Goal: Information Seeking & Learning: Find contact information

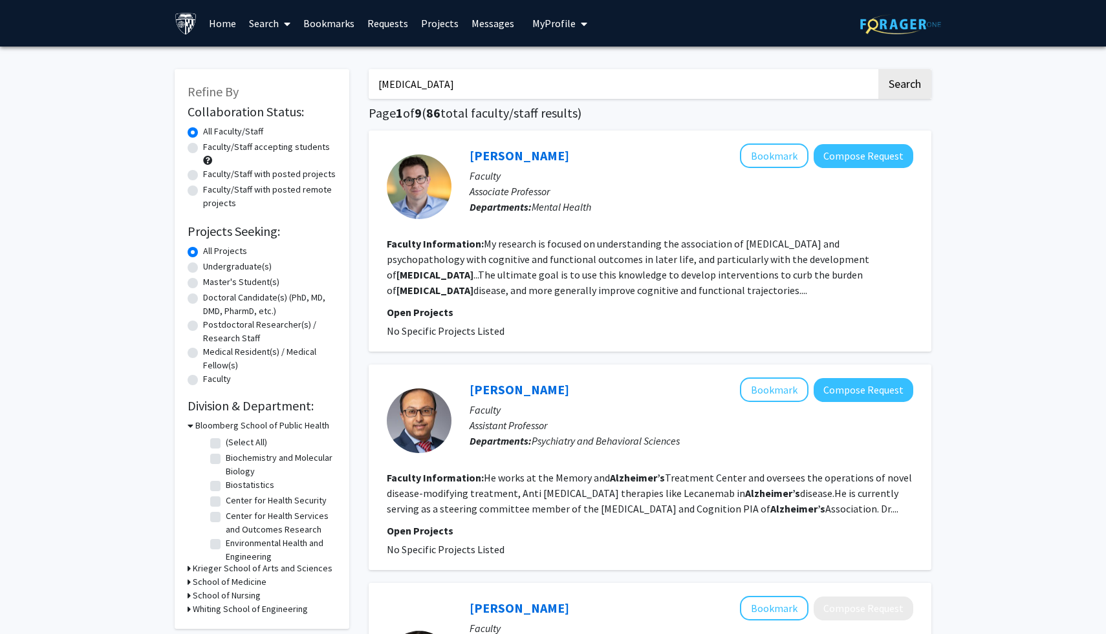
click at [342, 26] on link "Bookmarks" at bounding box center [329, 23] width 64 height 45
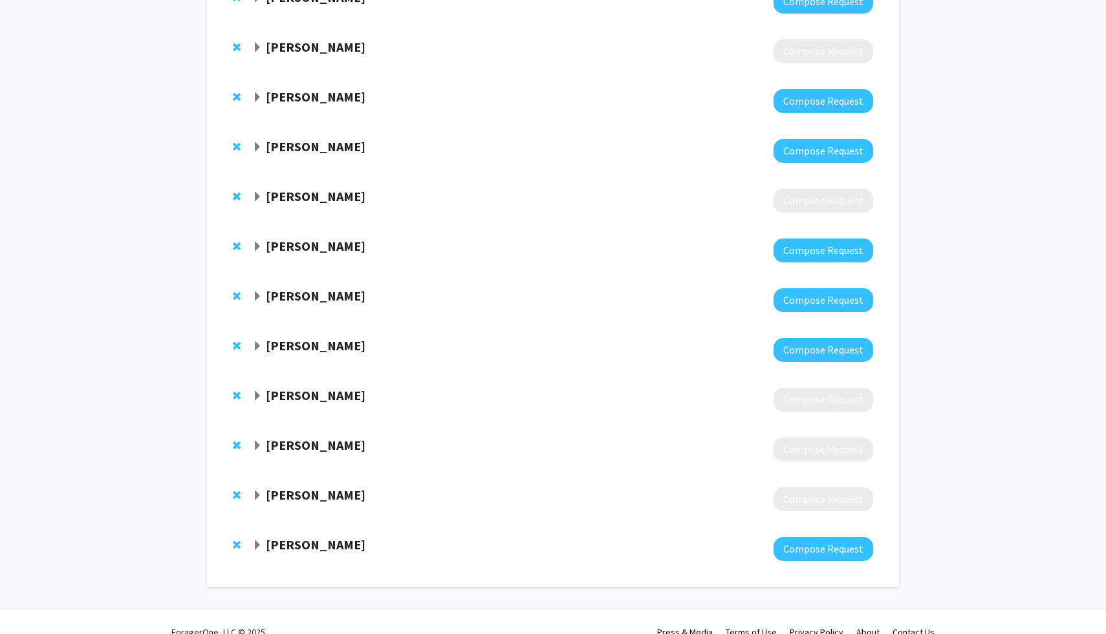
scroll to position [436, 0]
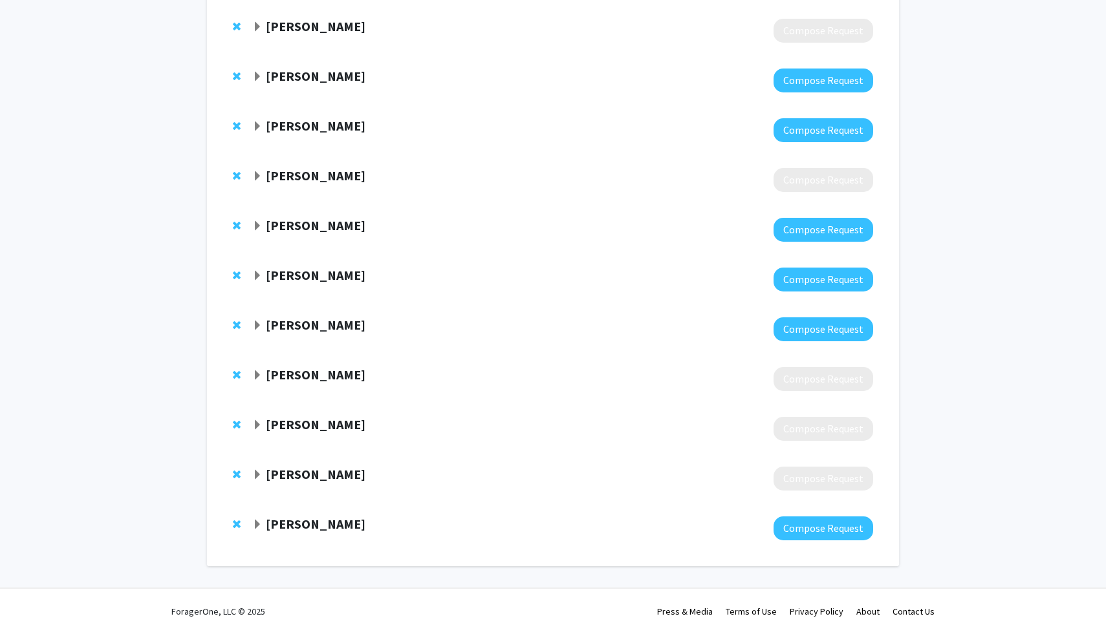
click at [325, 378] on strong "[PERSON_NAME]" at bounding box center [316, 375] width 100 height 16
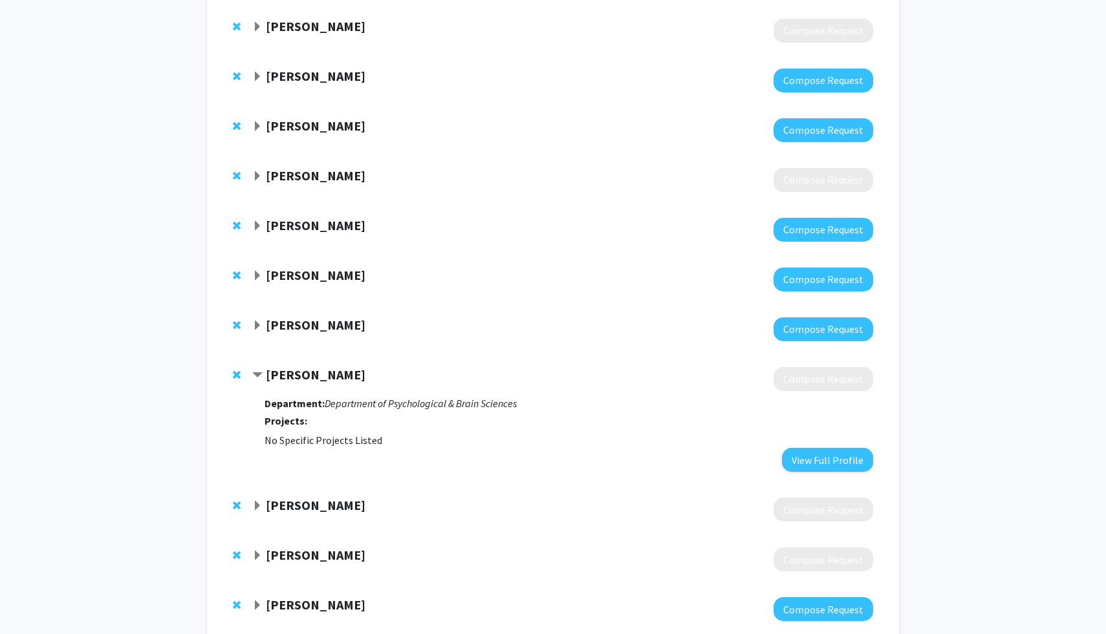
click at [325, 378] on strong "[PERSON_NAME]" at bounding box center [316, 375] width 100 height 16
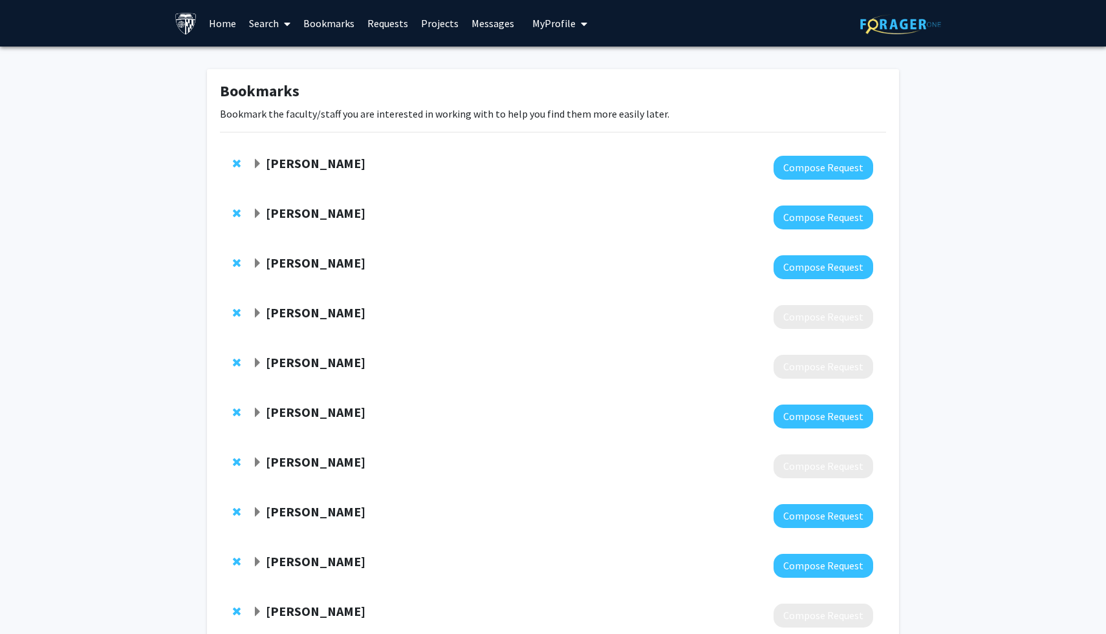
scroll to position [8, 0]
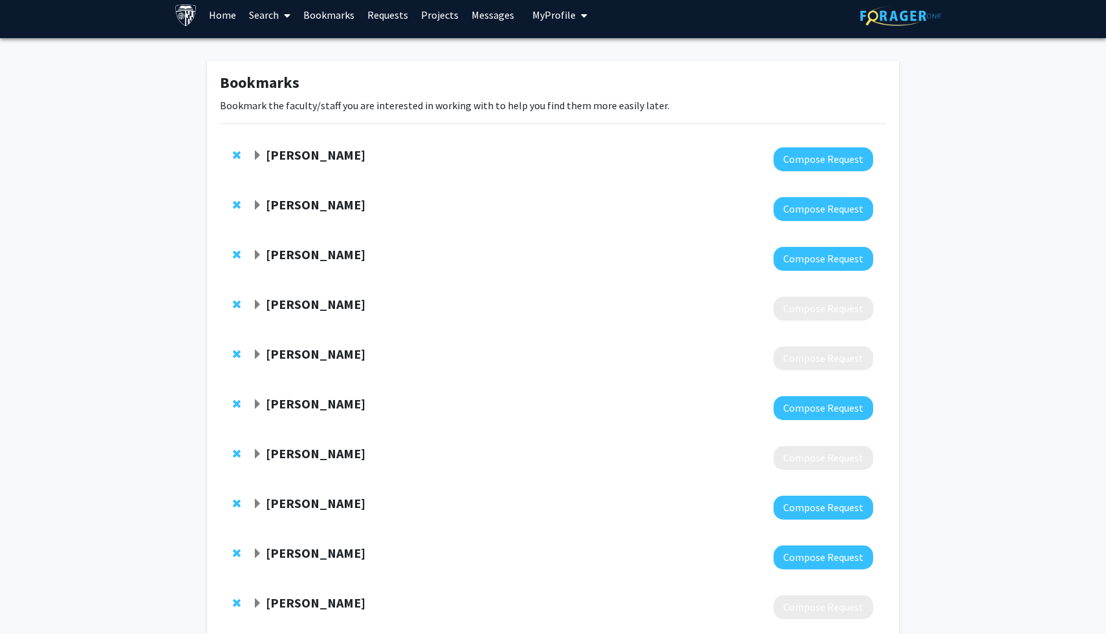
click at [300, 260] on strong "[PERSON_NAME]" at bounding box center [316, 254] width 100 height 16
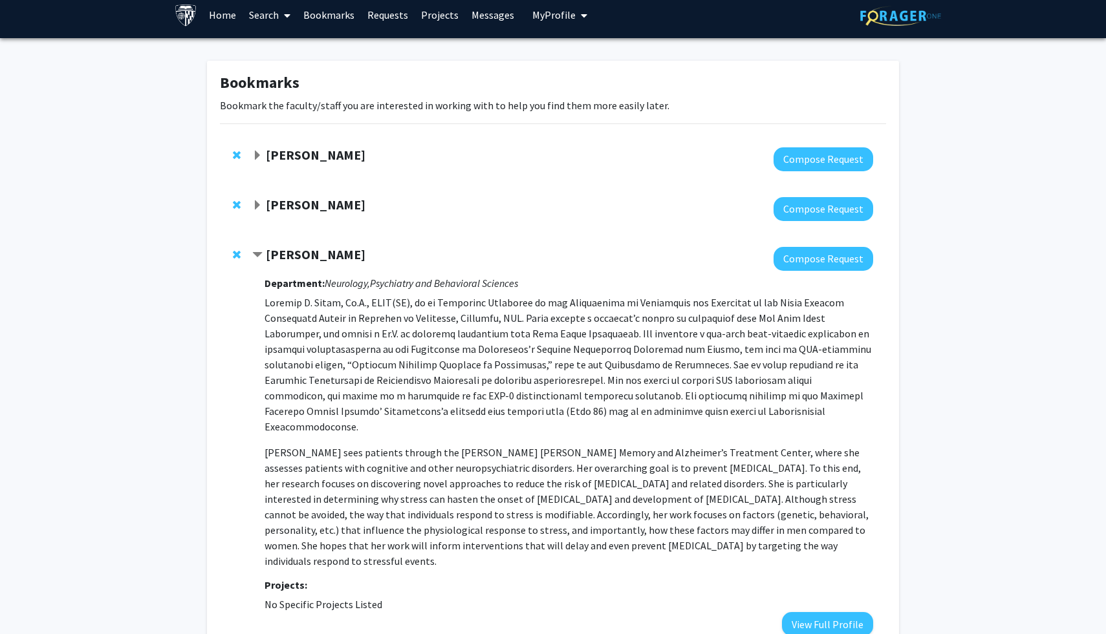
click at [300, 260] on strong "[PERSON_NAME]" at bounding box center [316, 254] width 100 height 16
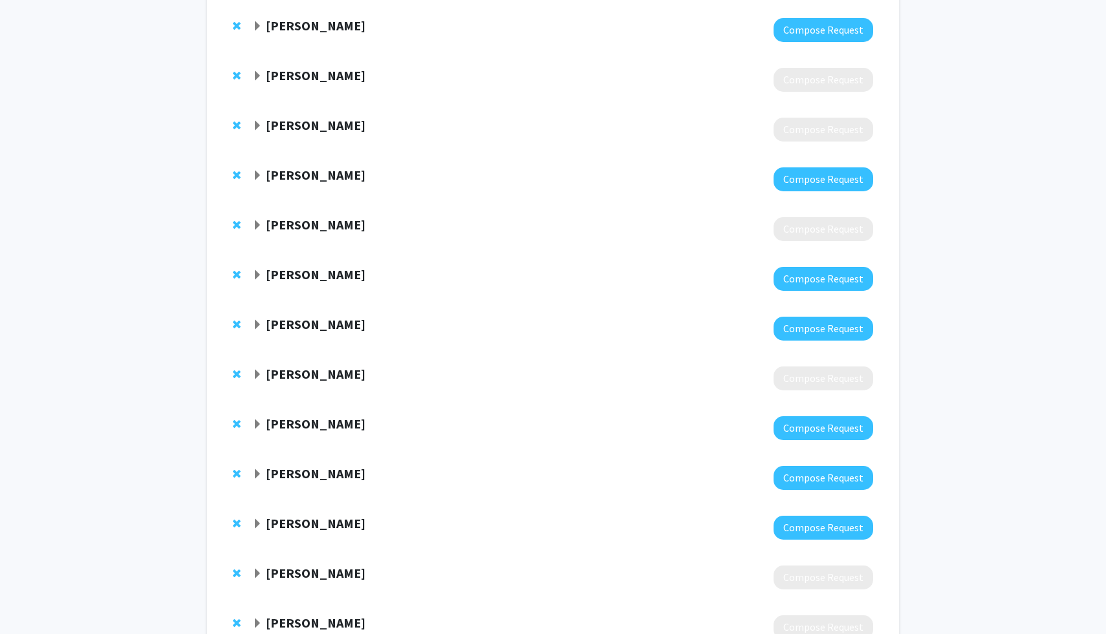
scroll to position [244, 0]
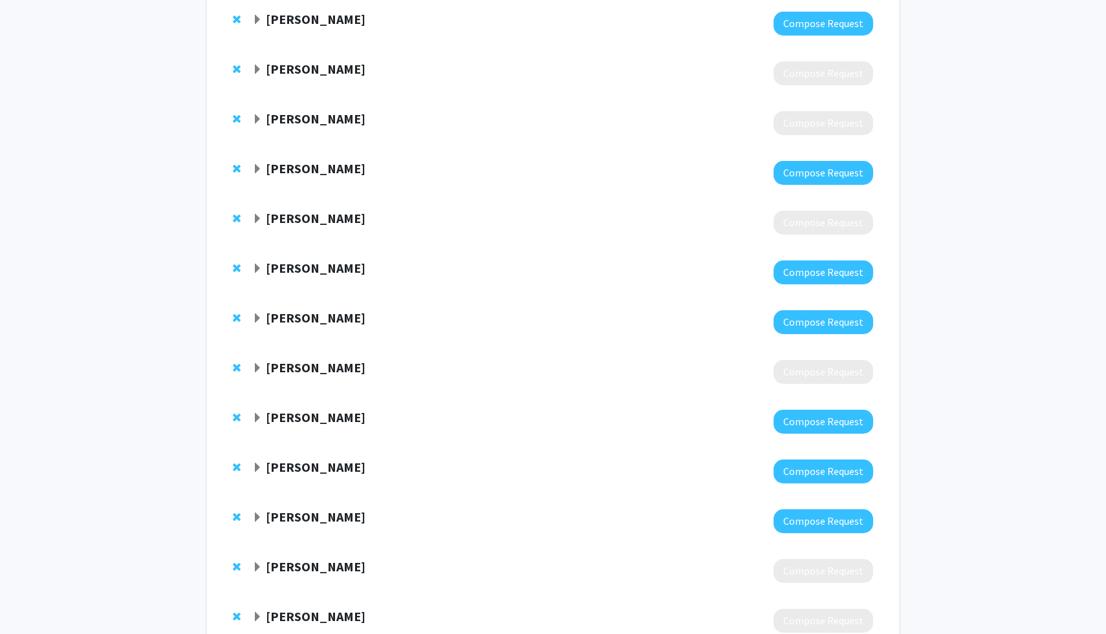
click at [300, 260] on strong "[PERSON_NAME]" at bounding box center [316, 268] width 100 height 16
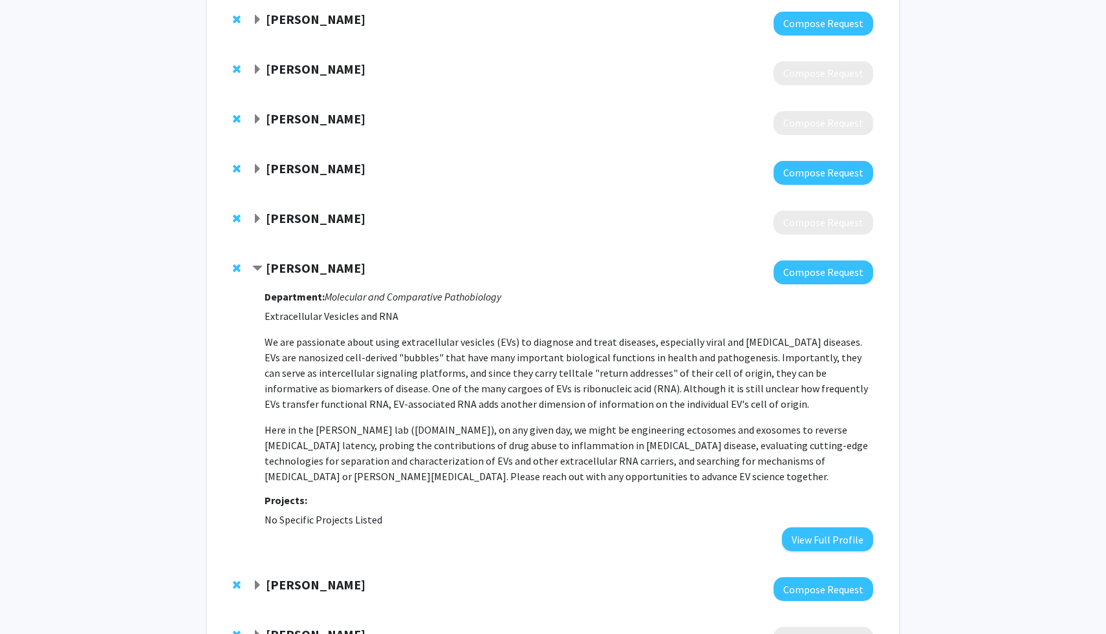
click at [300, 260] on strong "[PERSON_NAME]" at bounding box center [316, 268] width 100 height 16
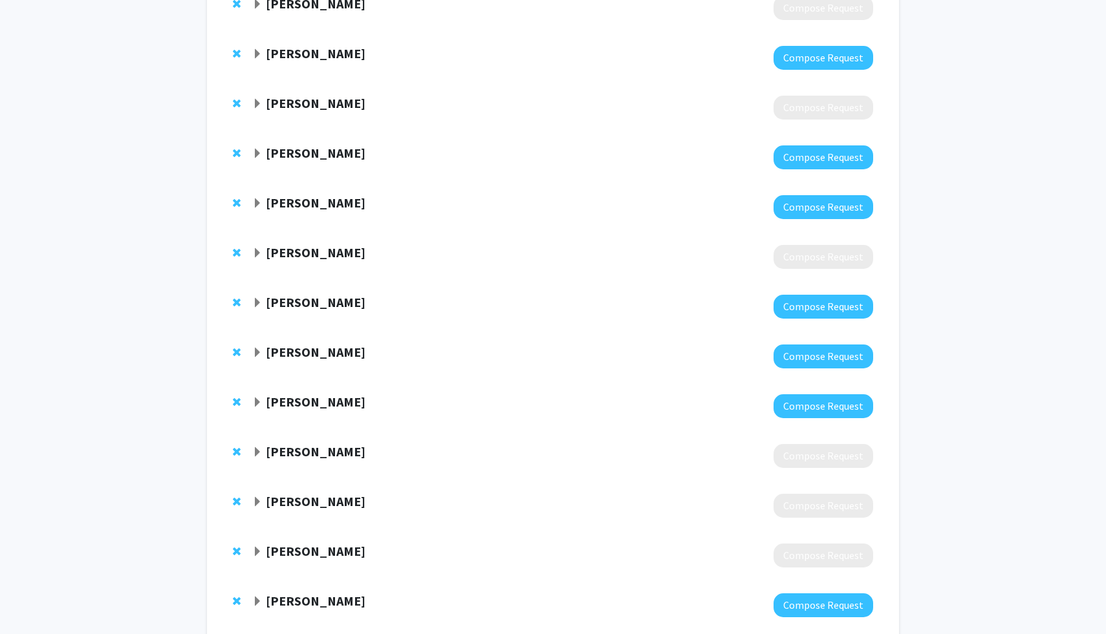
scroll to position [367, 0]
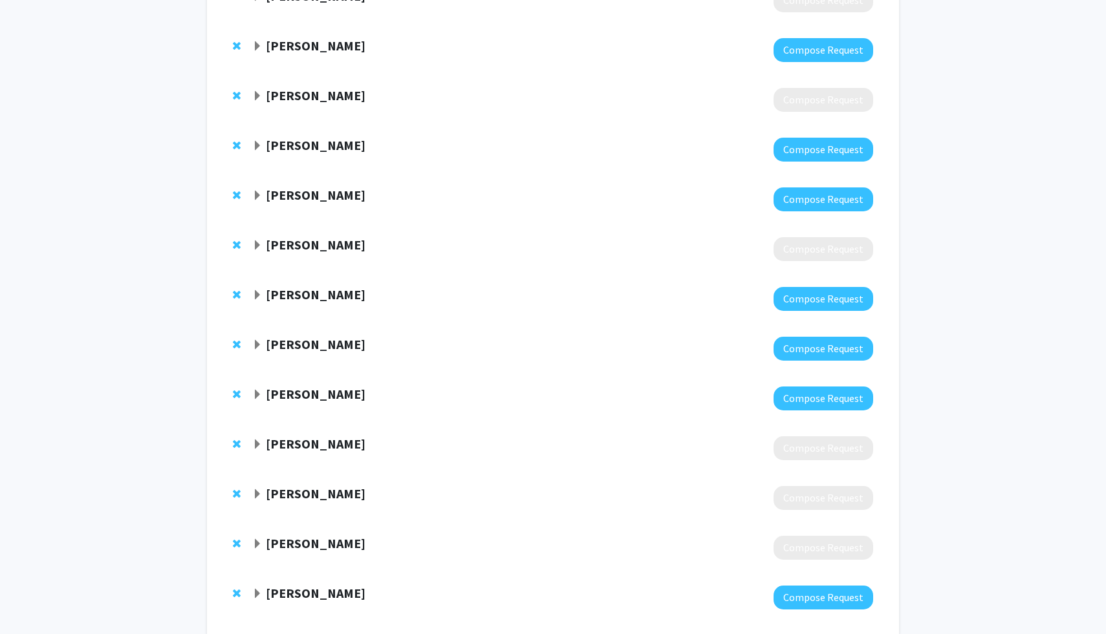
click at [331, 191] on strong "[PERSON_NAME]" at bounding box center [316, 195] width 100 height 16
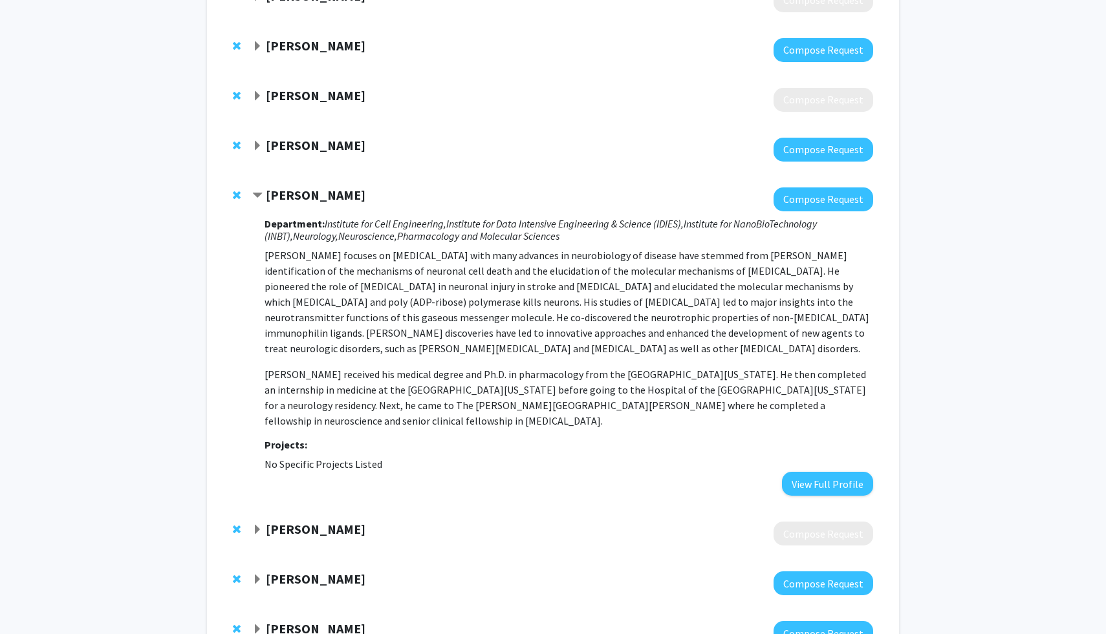
click at [331, 191] on strong "[PERSON_NAME]" at bounding box center [316, 195] width 100 height 16
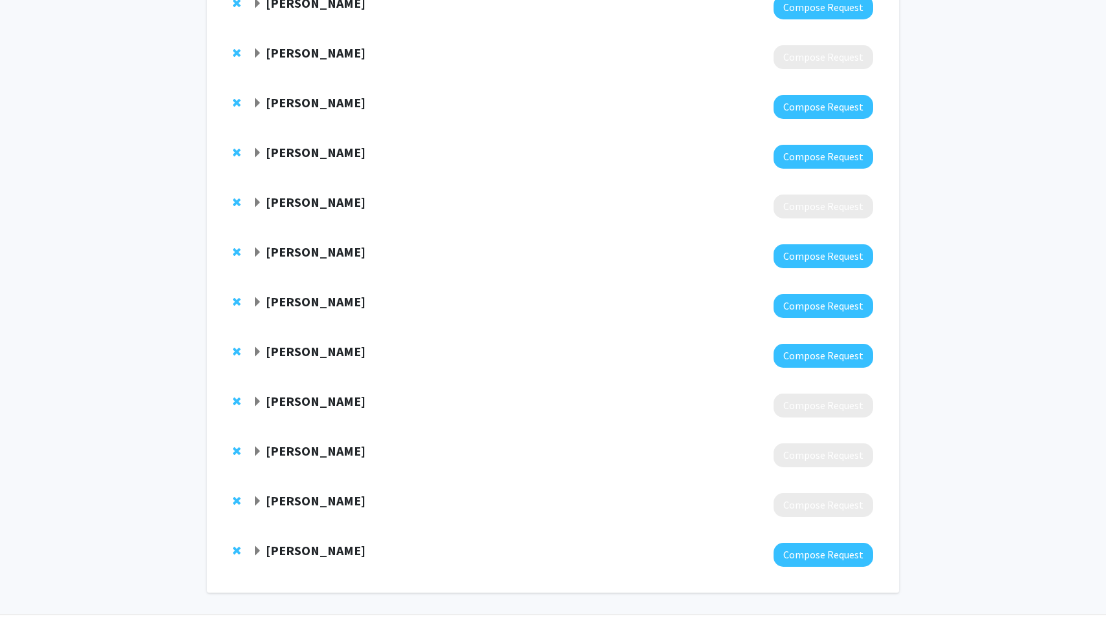
scroll to position [436, 0]
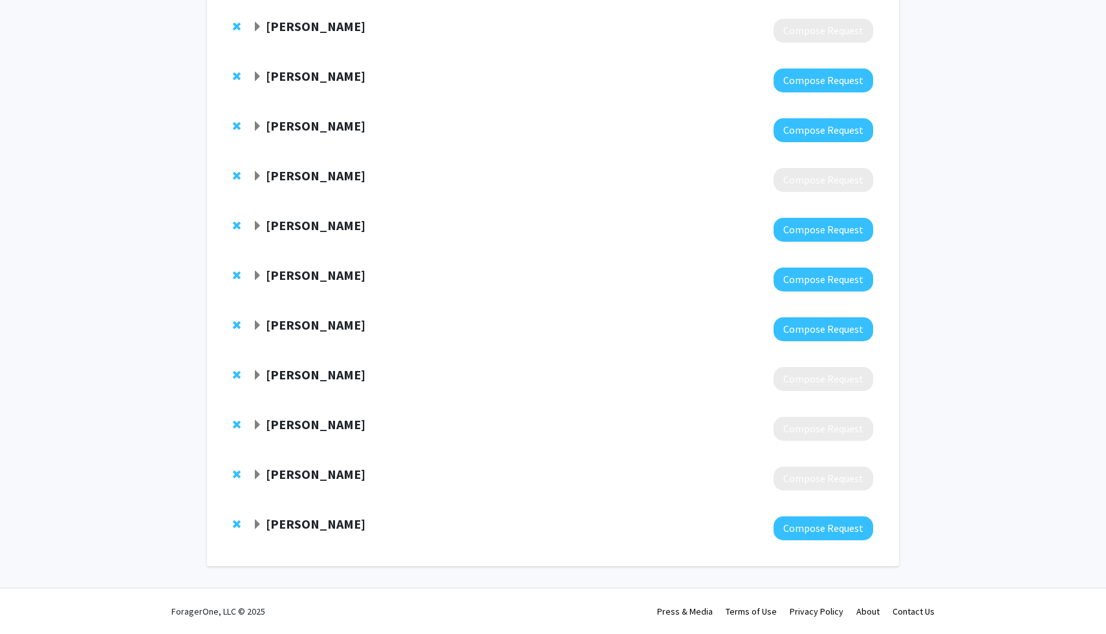
click at [332, 228] on strong "[PERSON_NAME]" at bounding box center [316, 225] width 100 height 16
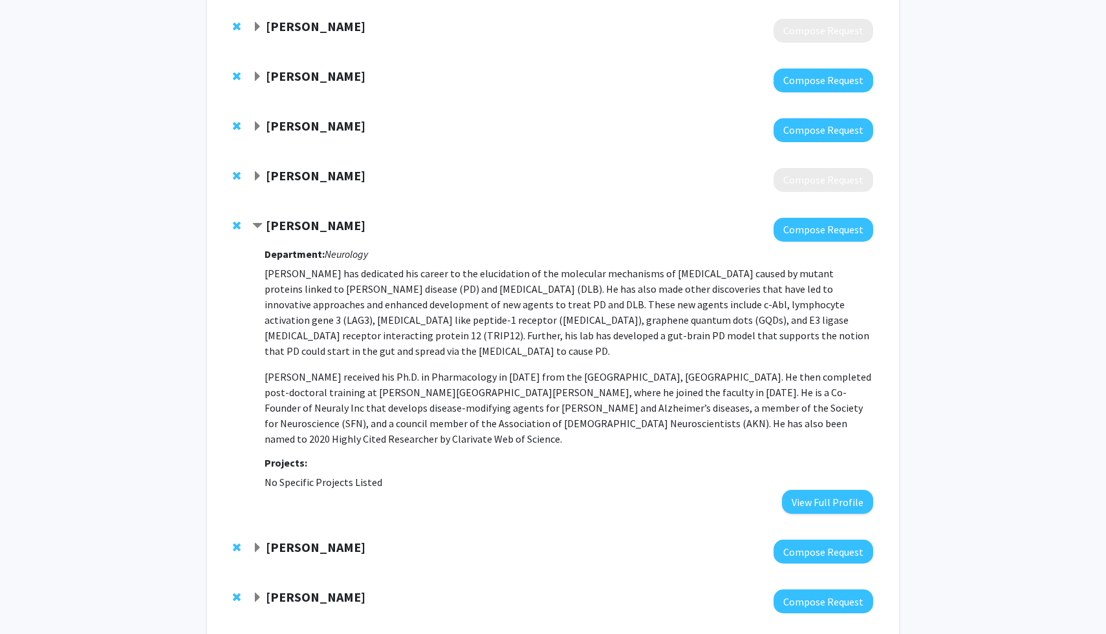
click at [332, 228] on strong "[PERSON_NAME]" at bounding box center [316, 225] width 100 height 16
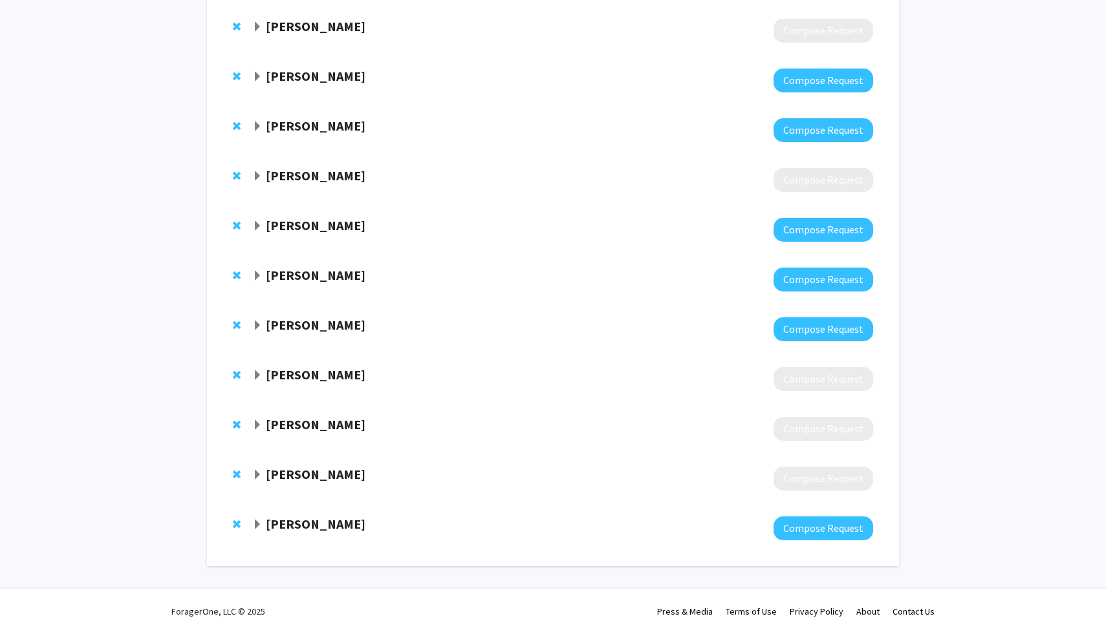
click at [314, 266] on div "[PERSON_NAME] Compose Request" at bounding box center [553, 280] width 666 height 50
click at [310, 272] on strong "[PERSON_NAME]" at bounding box center [316, 275] width 100 height 16
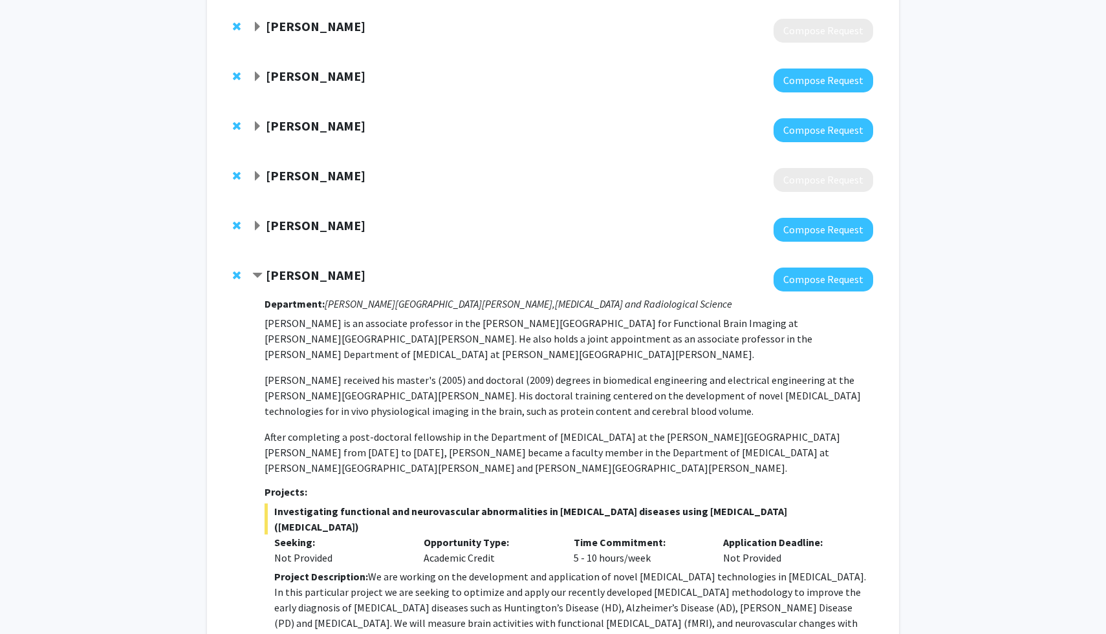
click at [310, 272] on strong "[PERSON_NAME]" at bounding box center [316, 275] width 100 height 16
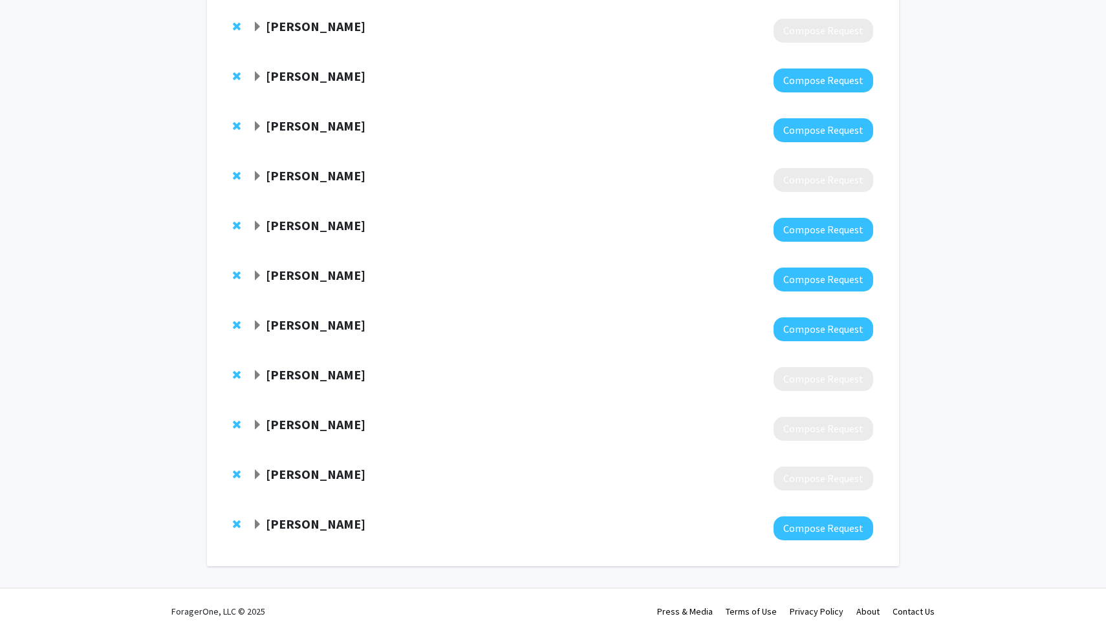
click at [310, 272] on strong "[PERSON_NAME]" at bounding box center [316, 275] width 100 height 16
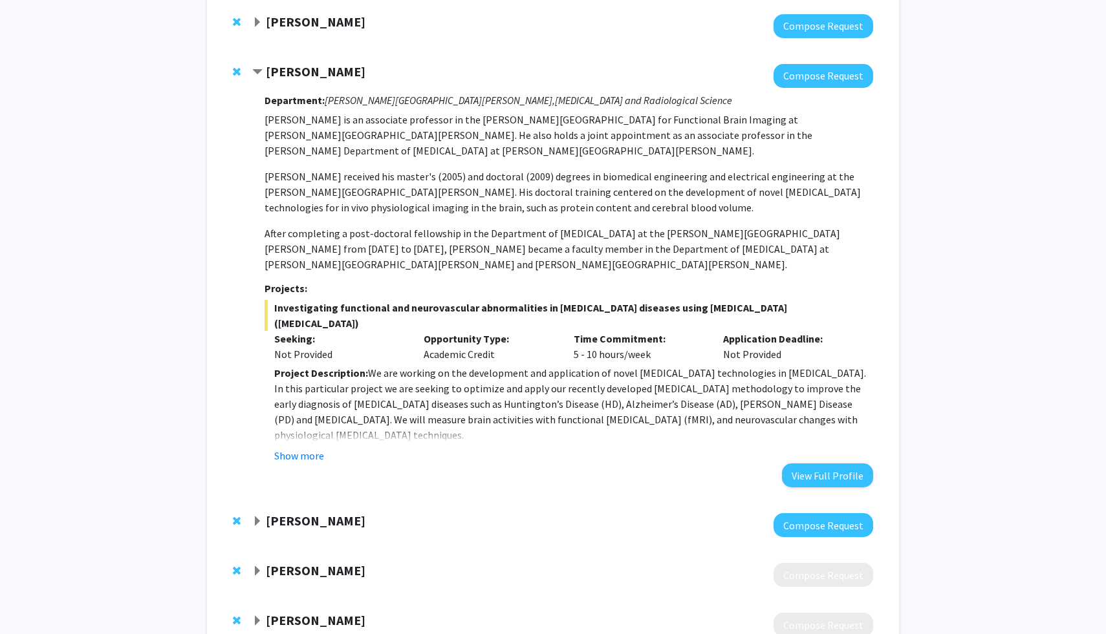
scroll to position [656, 0]
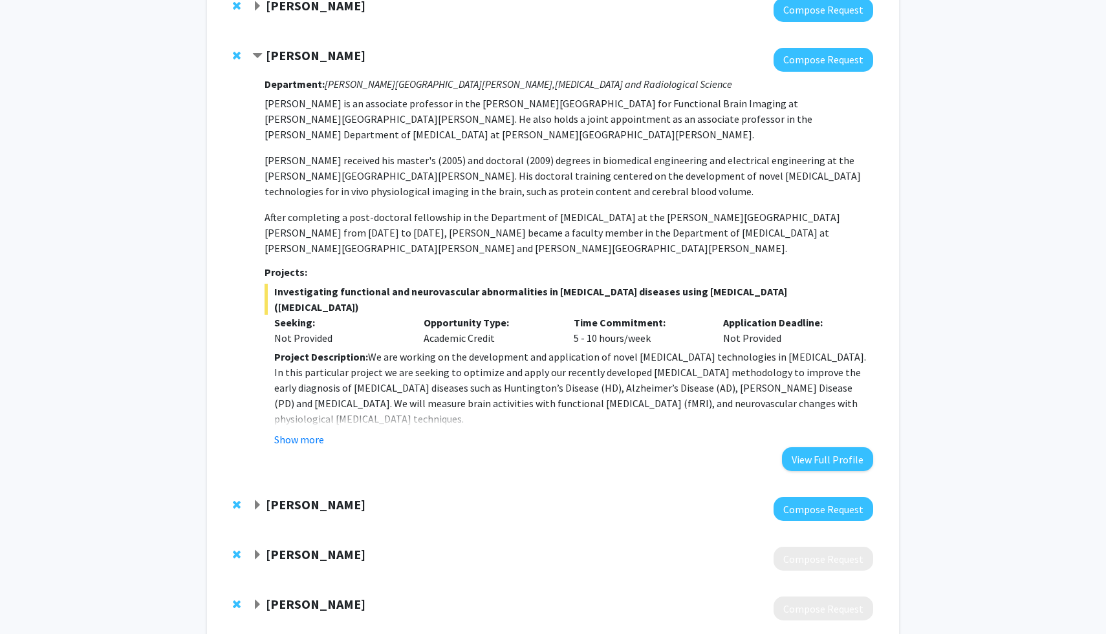
click at [304, 59] on strong "[PERSON_NAME]" at bounding box center [316, 55] width 100 height 16
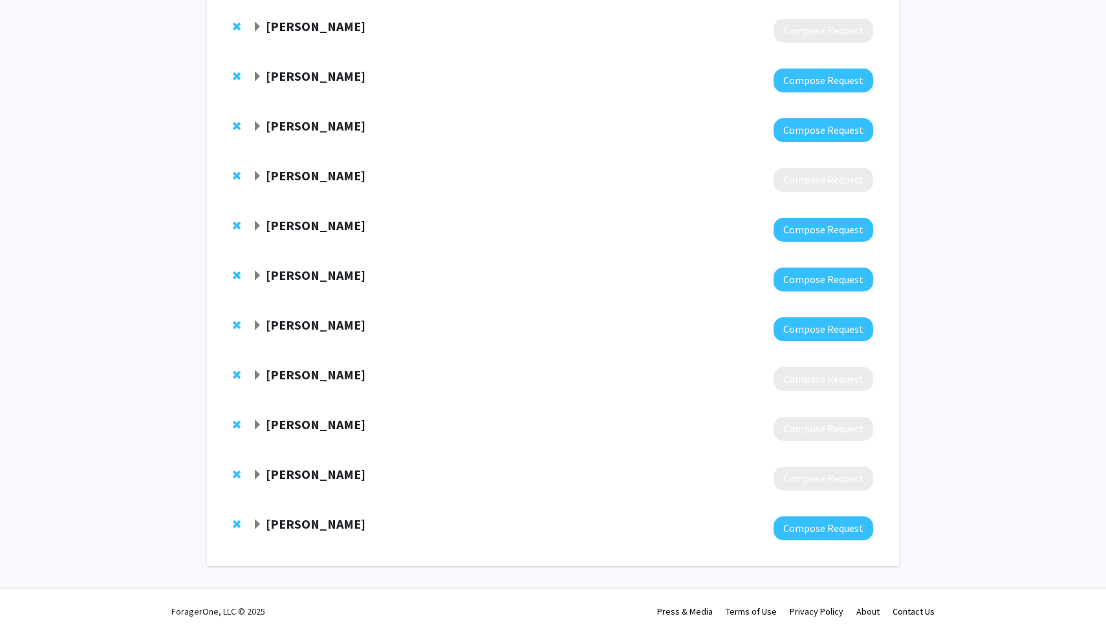
click at [323, 318] on strong "[PERSON_NAME]" at bounding box center [316, 325] width 100 height 16
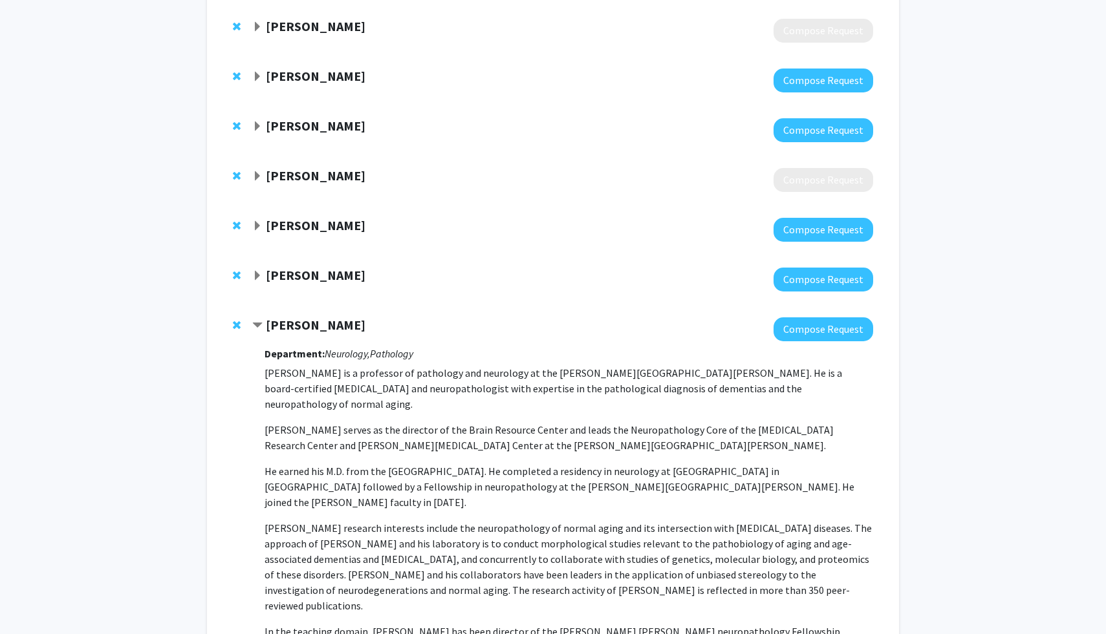
scroll to position [656, 0]
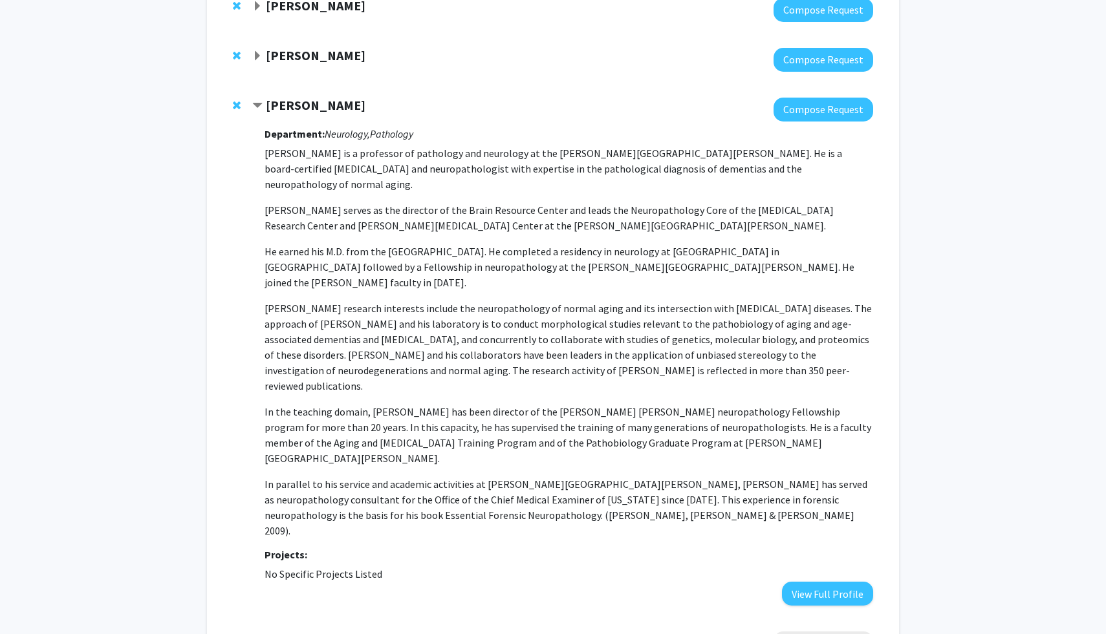
click at [310, 102] on strong "[PERSON_NAME]" at bounding box center [316, 105] width 100 height 16
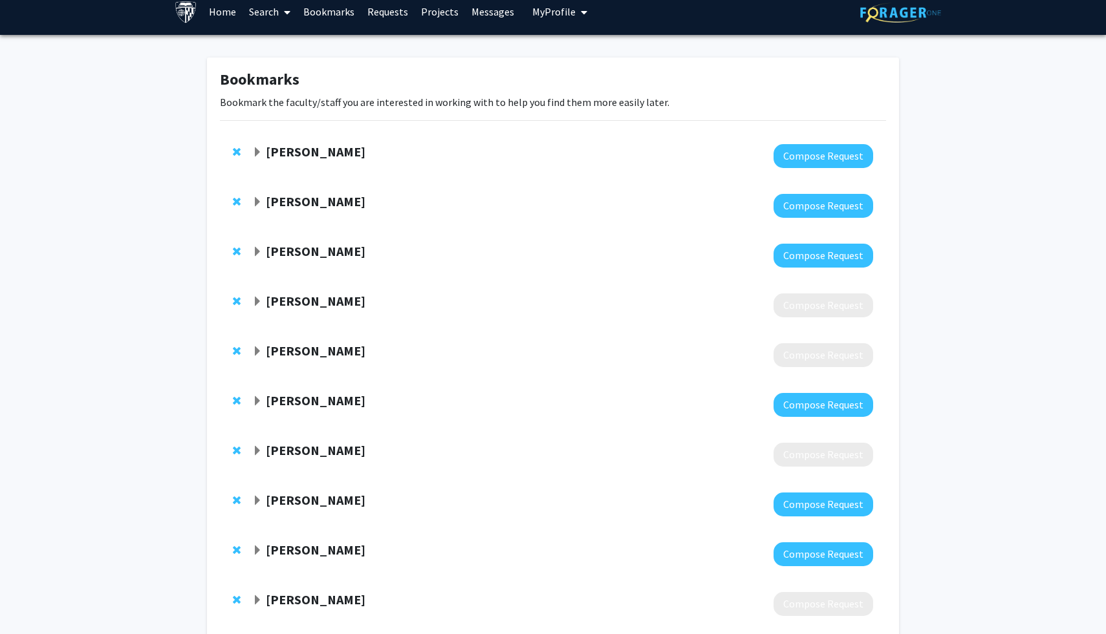
scroll to position [0, 0]
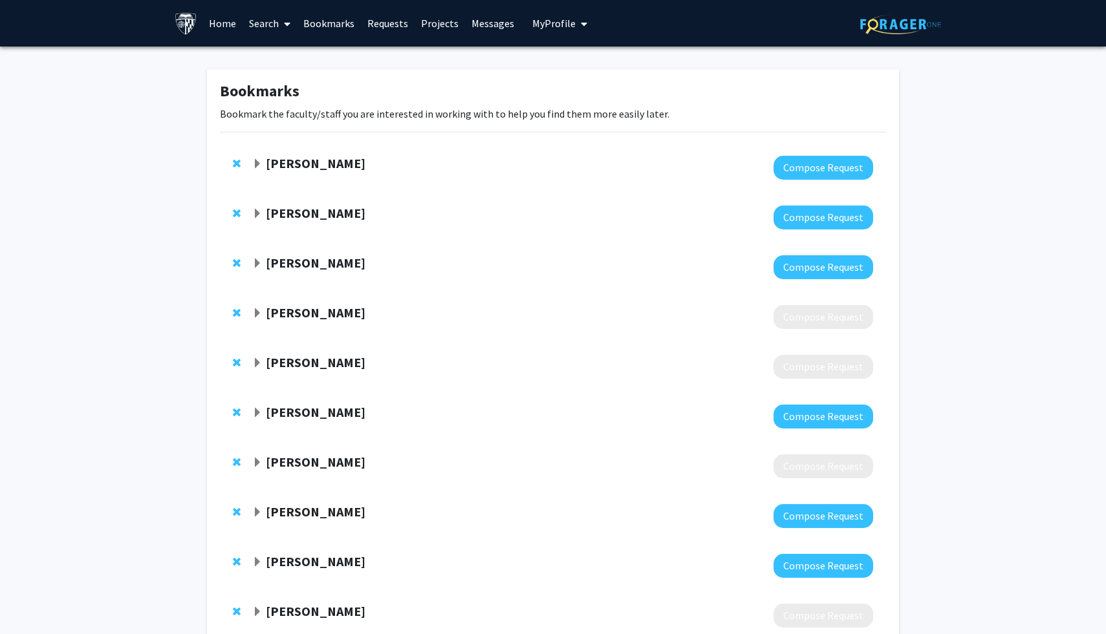
click at [269, 22] on link "Search" at bounding box center [269, 23] width 54 height 45
click at [281, 63] on span "Faculty/Staff" at bounding box center [289, 60] width 95 height 26
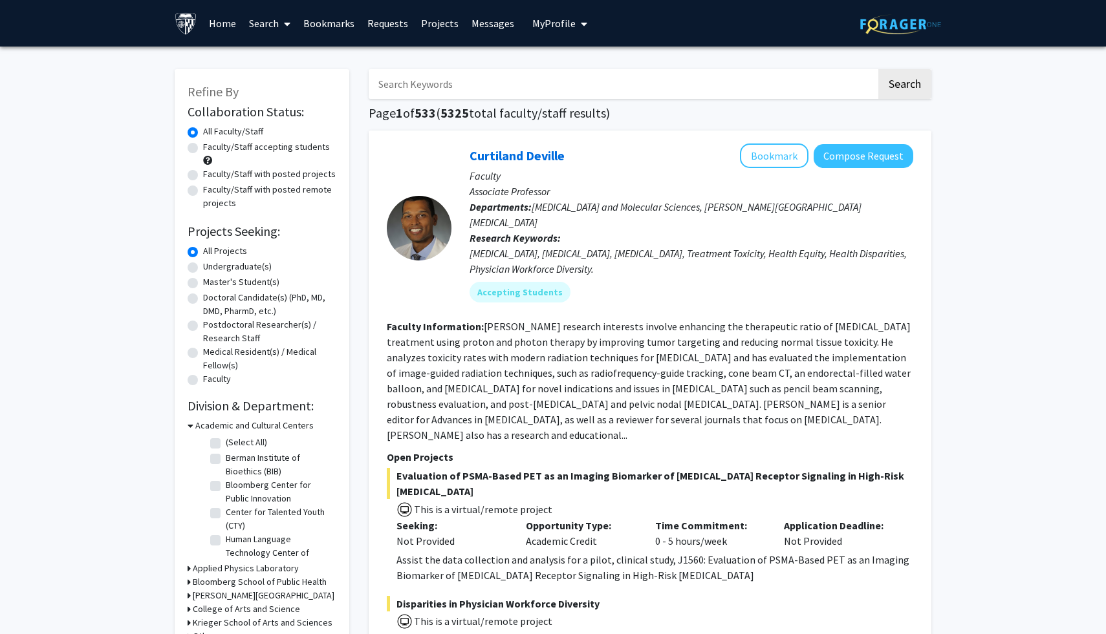
click at [400, 89] on input "Search Keywords" at bounding box center [623, 84] width 508 height 30
type input "[PERSON_NAME]"
click at [878, 69] on button "Search" at bounding box center [904, 84] width 53 height 30
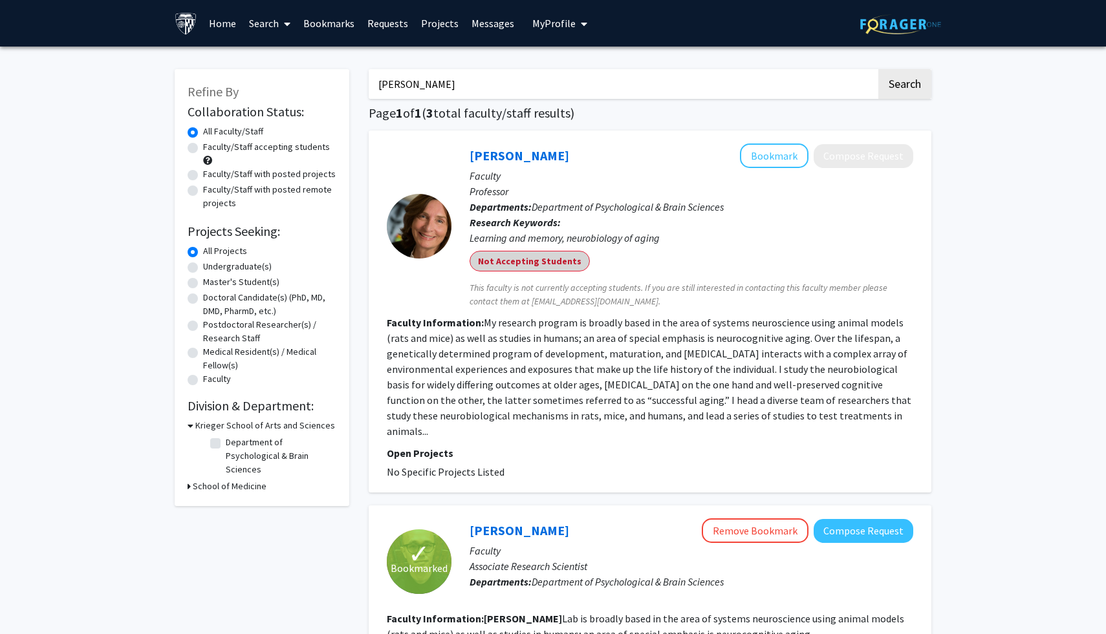
click at [550, 263] on mat-chip "Not Accepting Students" at bounding box center [529, 261] width 120 height 21
click at [203, 150] on label "Faculty/Staff accepting students" at bounding box center [266, 147] width 127 height 14
click at [203, 149] on input "Faculty/Staff accepting students" at bounding box center [207, 144] width 8 height 8
radio input "true"
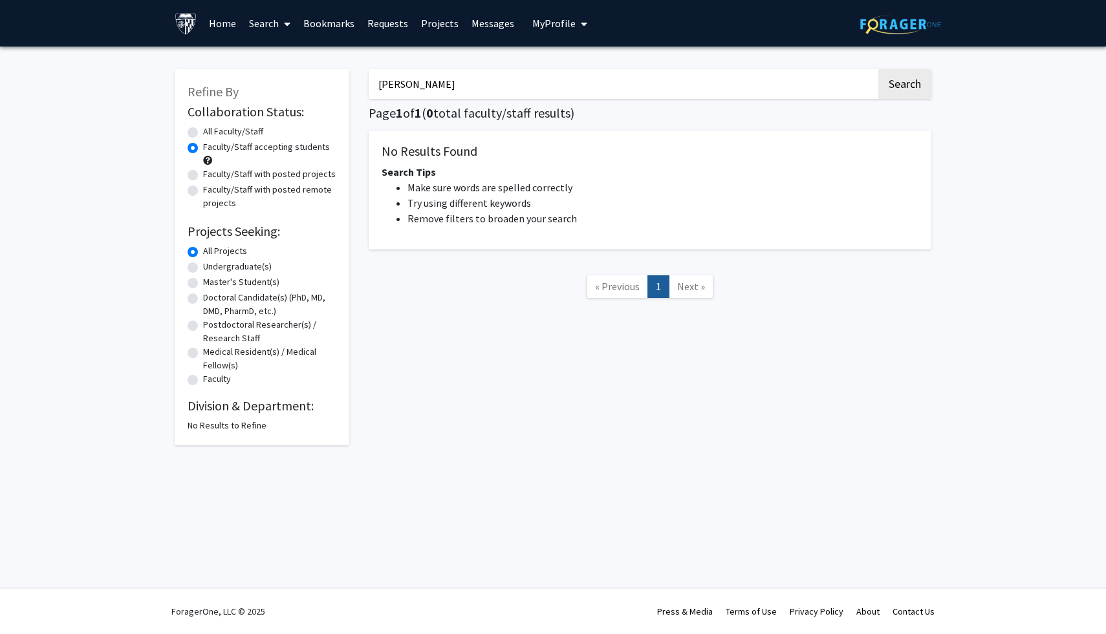
drag, startPoint x: 454, startPoint y: 85, endPoint x: 349, endPoint y: 85, distance: 105.4
click at [349, 85] on div "Refine By Collaboration Status: Collaboration Status All Faculty/Staff Collabor…" at bounding box center [553, 250] width 776 height 389
click at [316, 32] on link "Bookmarks" at bounding box center [329, 23] width 64 height 45
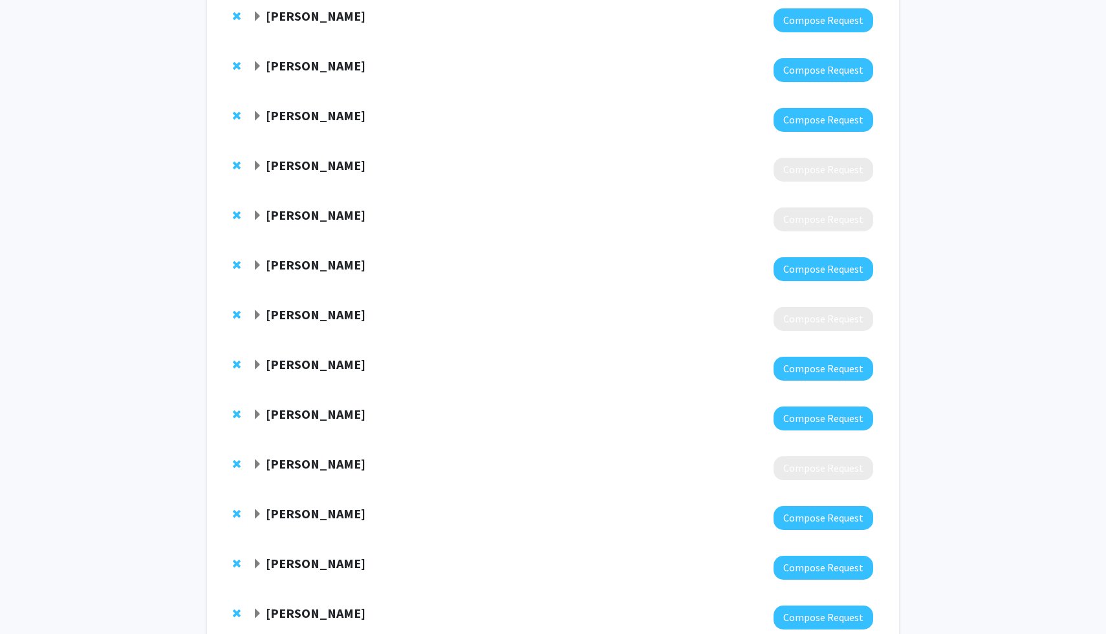
scroll to position [149, 0]
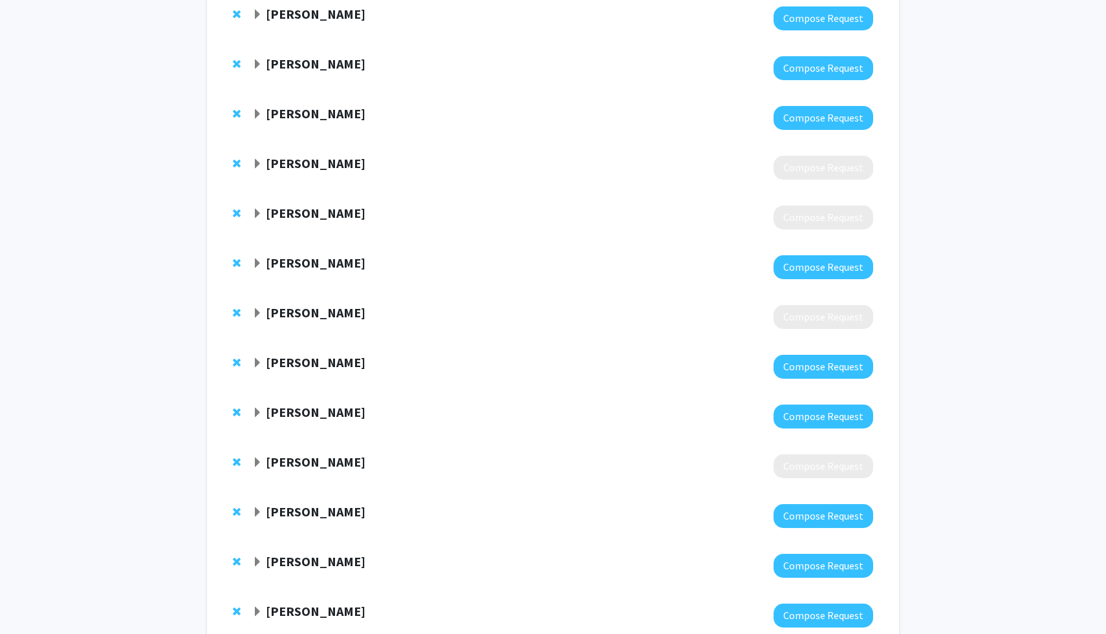
click at [330, 21] on strong "[PERSON_NAME]" at bounding box center [316, 14] width 100 height 16
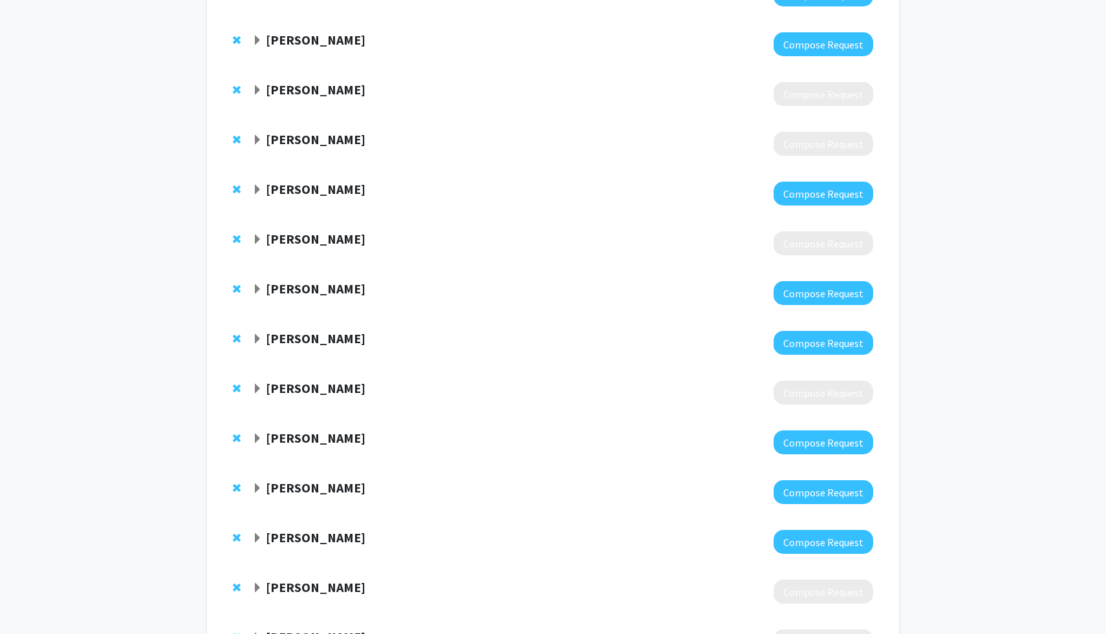
scroll to position [510, 0]
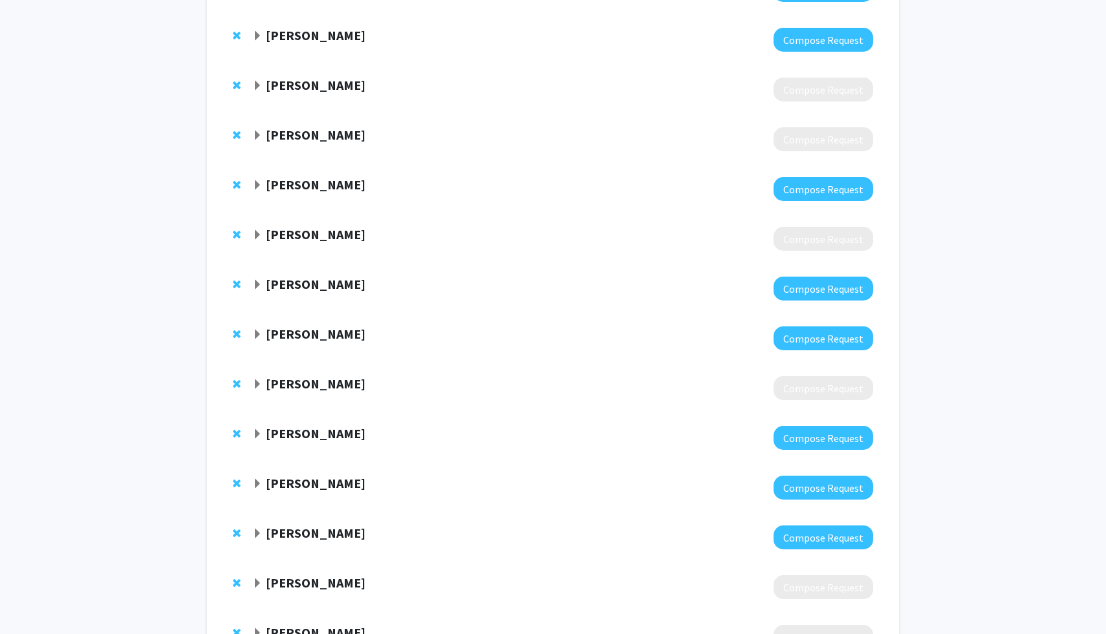
click at [320, 326] on strong "[PERSON_NAME]" at bounding box center [316, 334] width 100 height 16
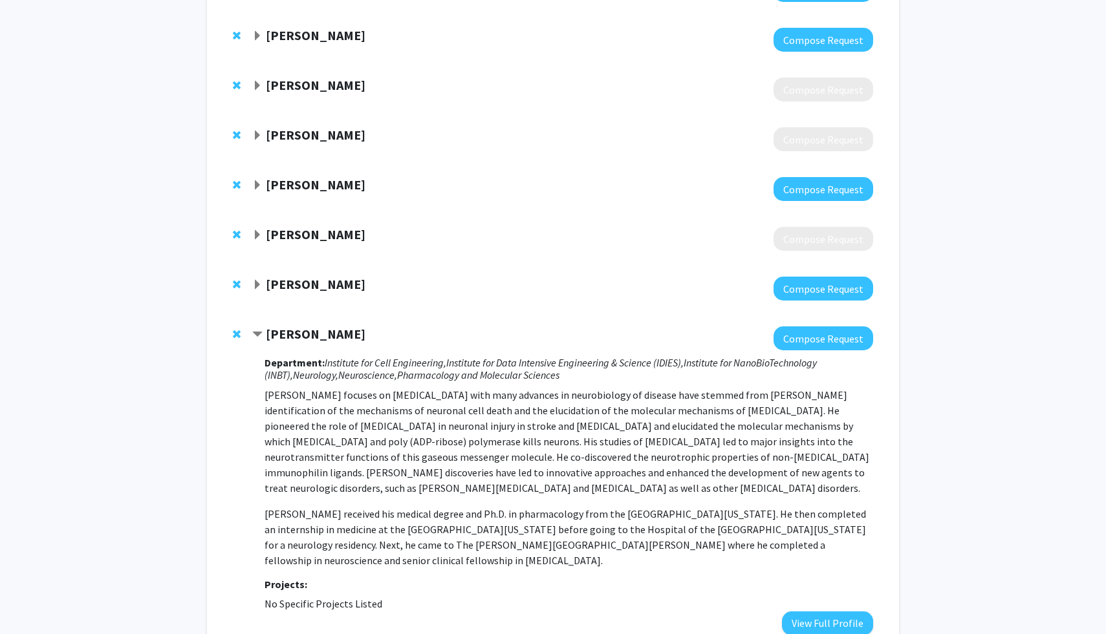
click at [320, 326] on strong "[PERSON_NAME]" at bounding box center [316, 334] width 100 height 16
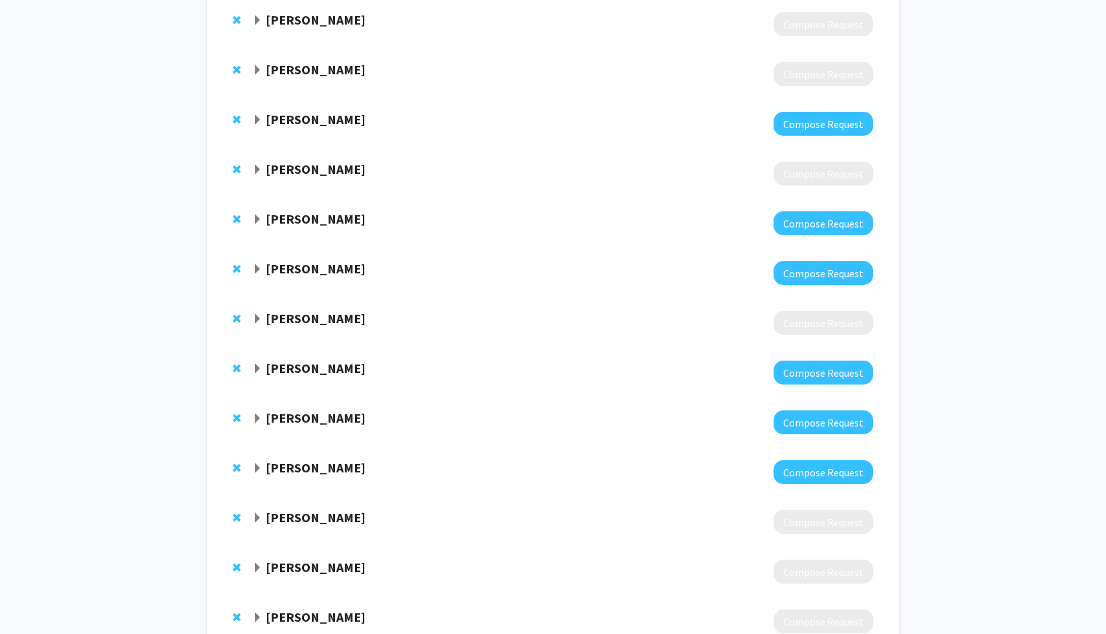
scroll to position [604, 0]
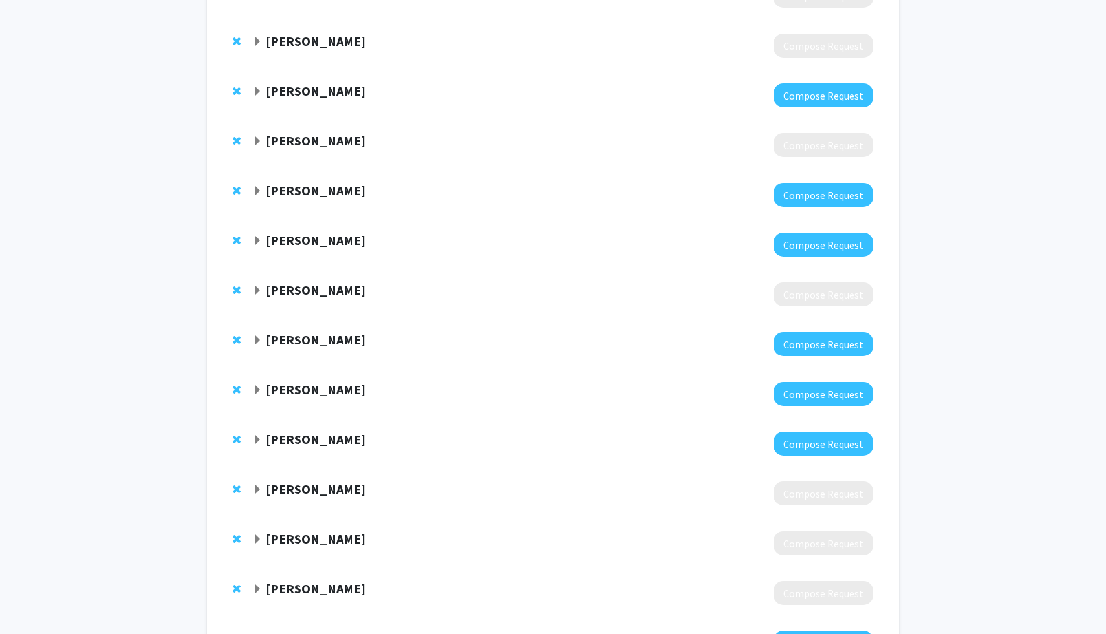
click at [320, 332] on strong "[PERSON_NAME]" at bounding box center [316, 340] width 100 height 16
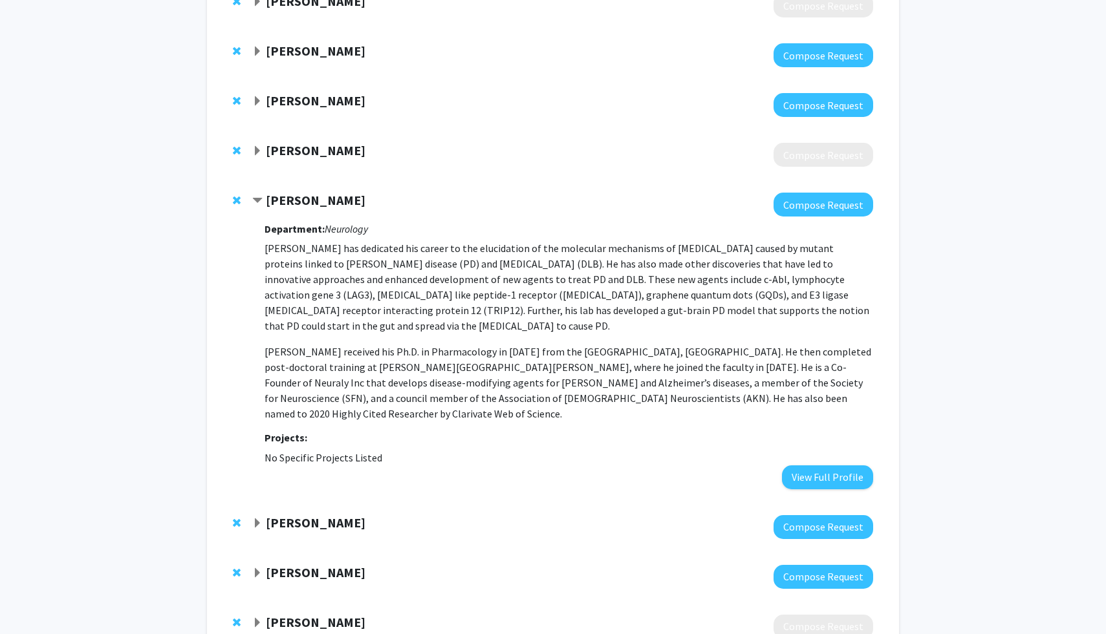
scroll to position [746, 0]
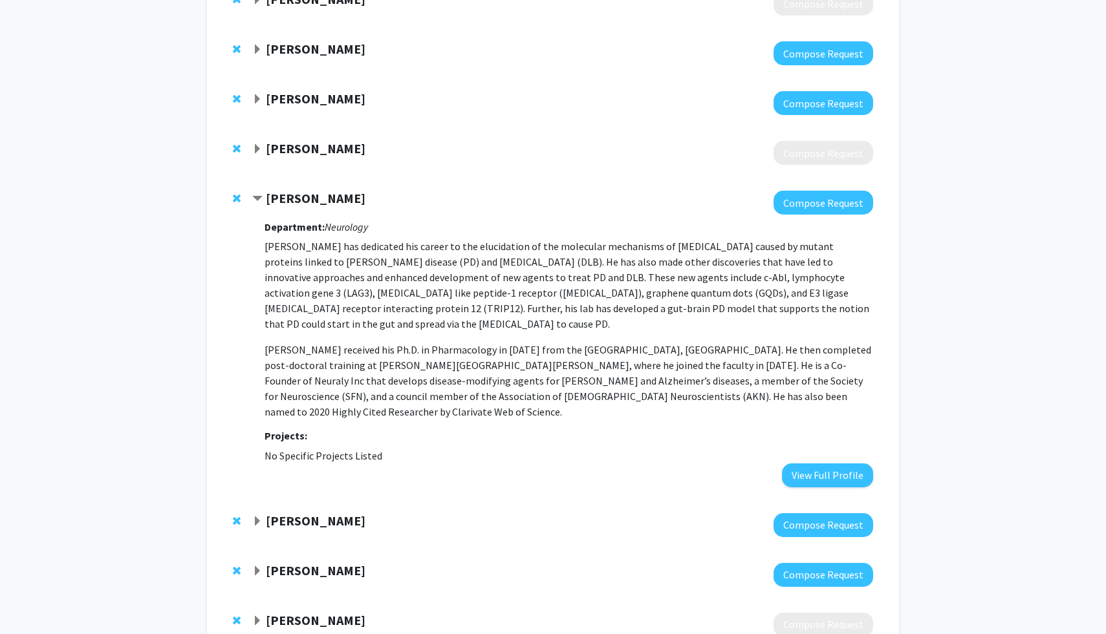
click at [310, 190] on strong "[PERSON_NAME]" at bounding box center [316, 198] width 100 height 16
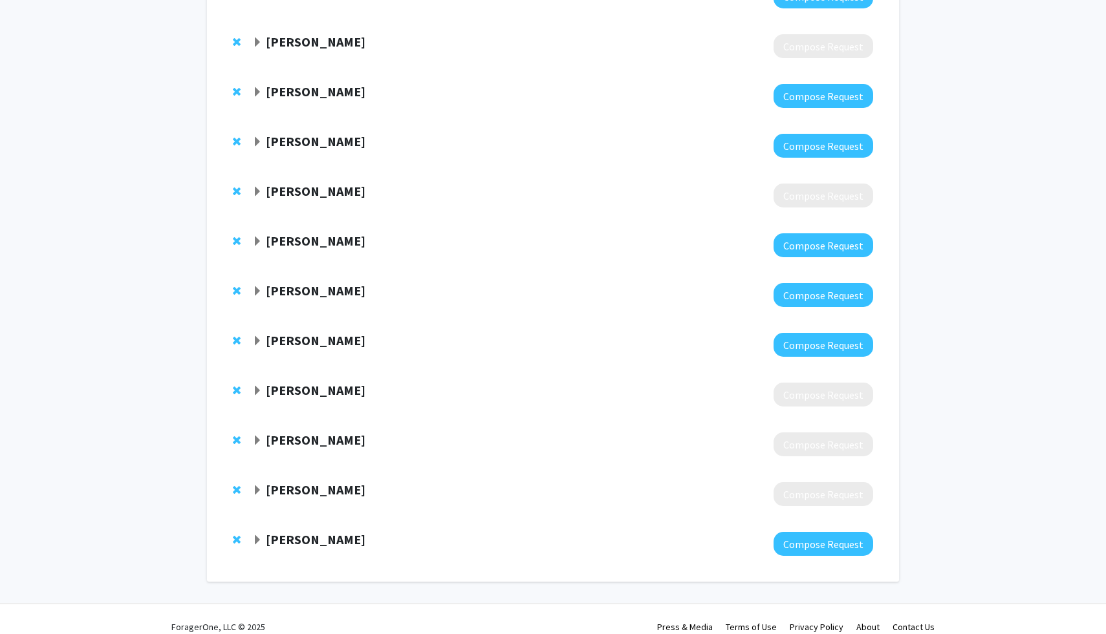
click at [303, 283] on strong "[PERSON_NAME]" at bounding box center [316, 291] width 100 height 16
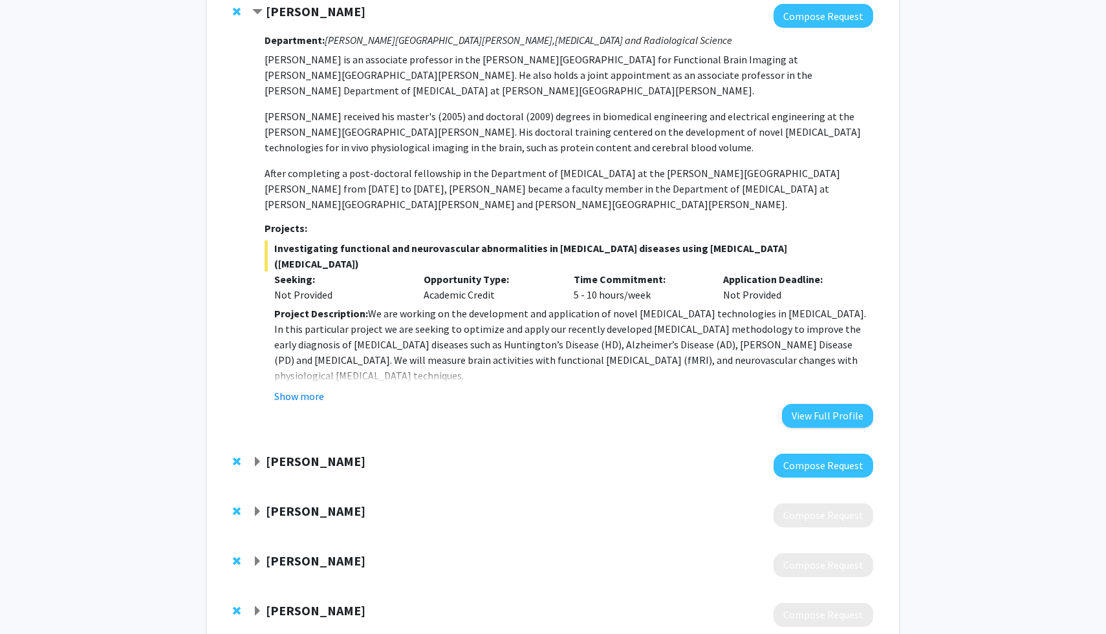
click at [296, 453] on strong "[PERSON_NAME]" at bounding box center [316, 461] width 100 height 16
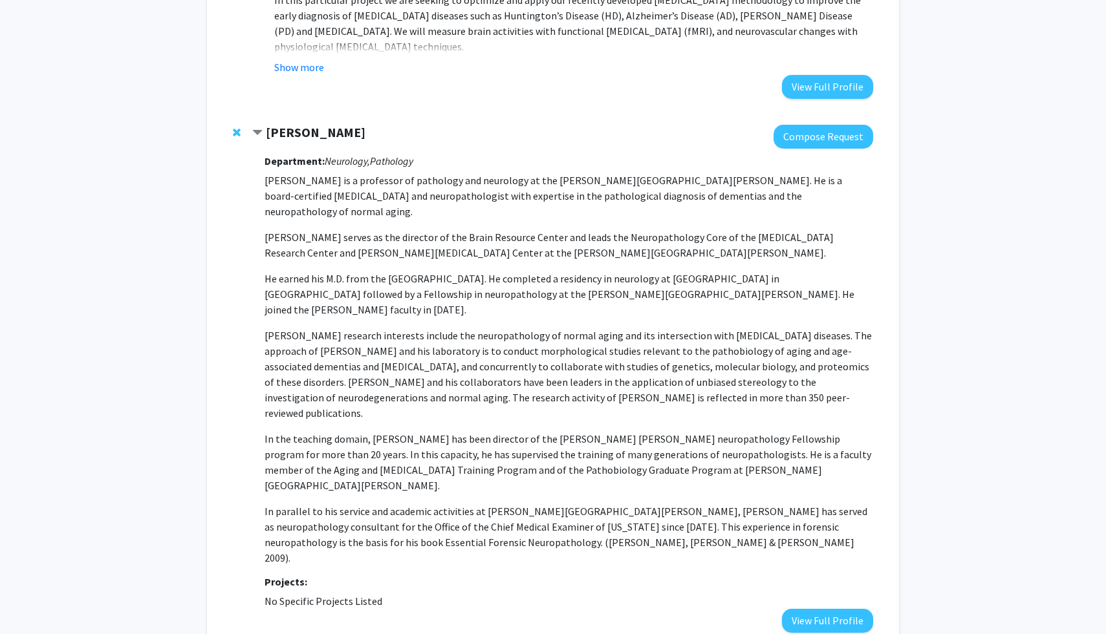
scroll to position [1308, 0]
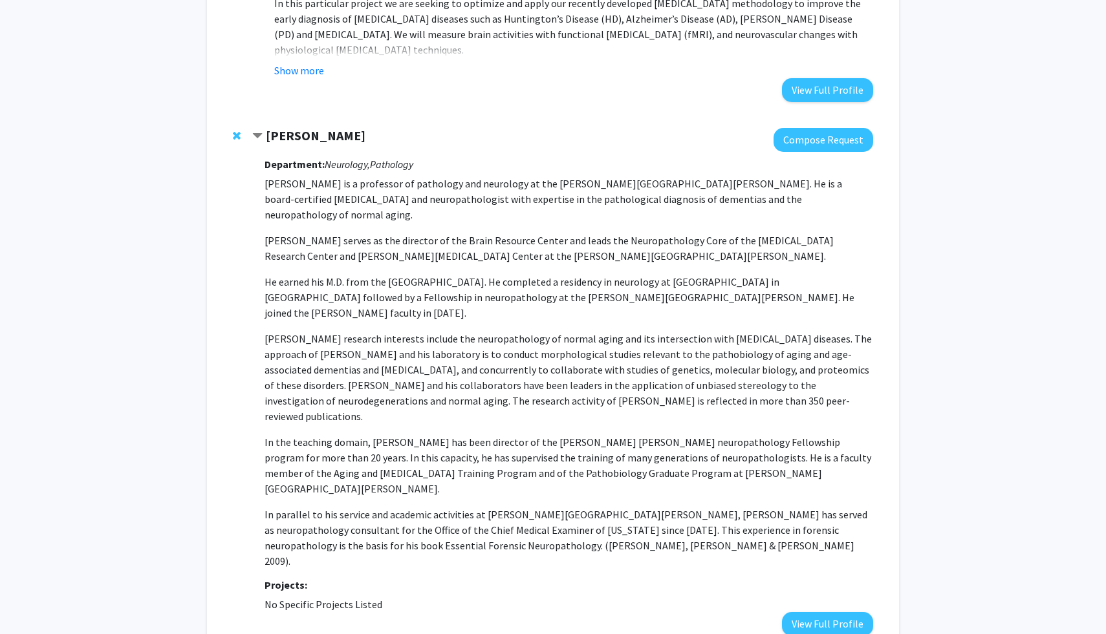
click at [343, 127] on strong "[PERSON_NAME]" at bounding box center [316, 135] width 100 height 16
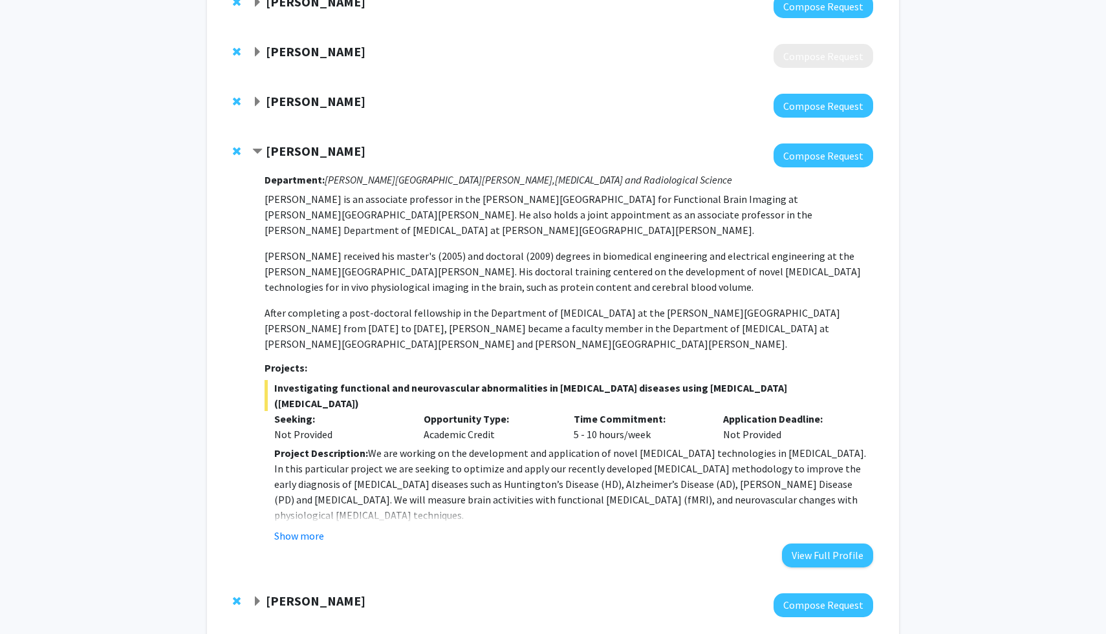
scroll to position [1056, 0]
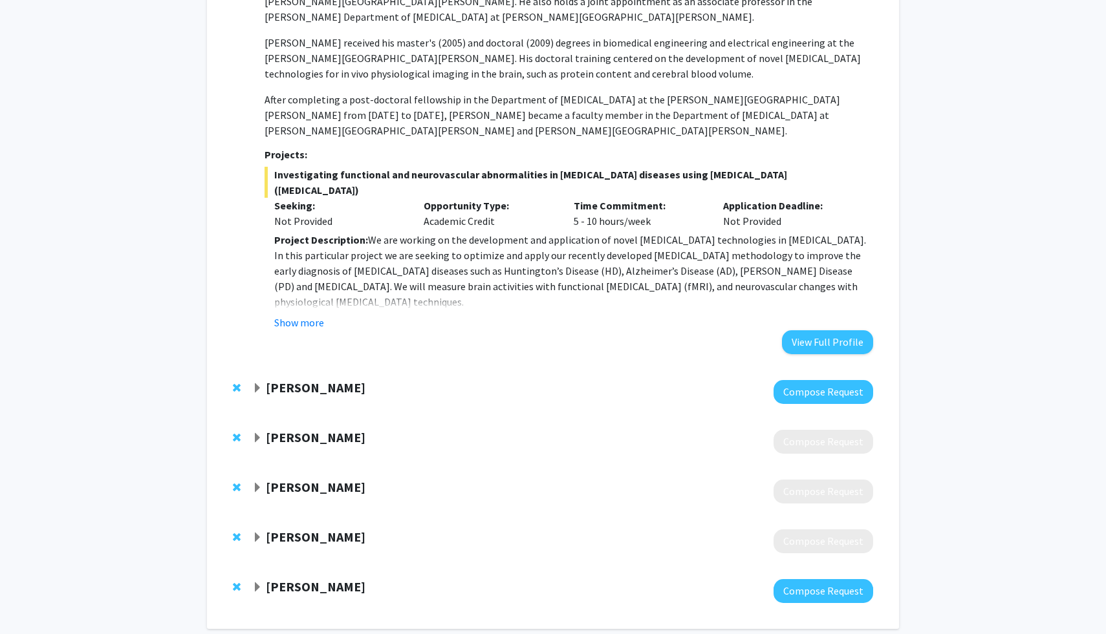
click at [285, 380] on strong "[PERSON_NAME]" at bounding box center [316, 388] width 100 height 16
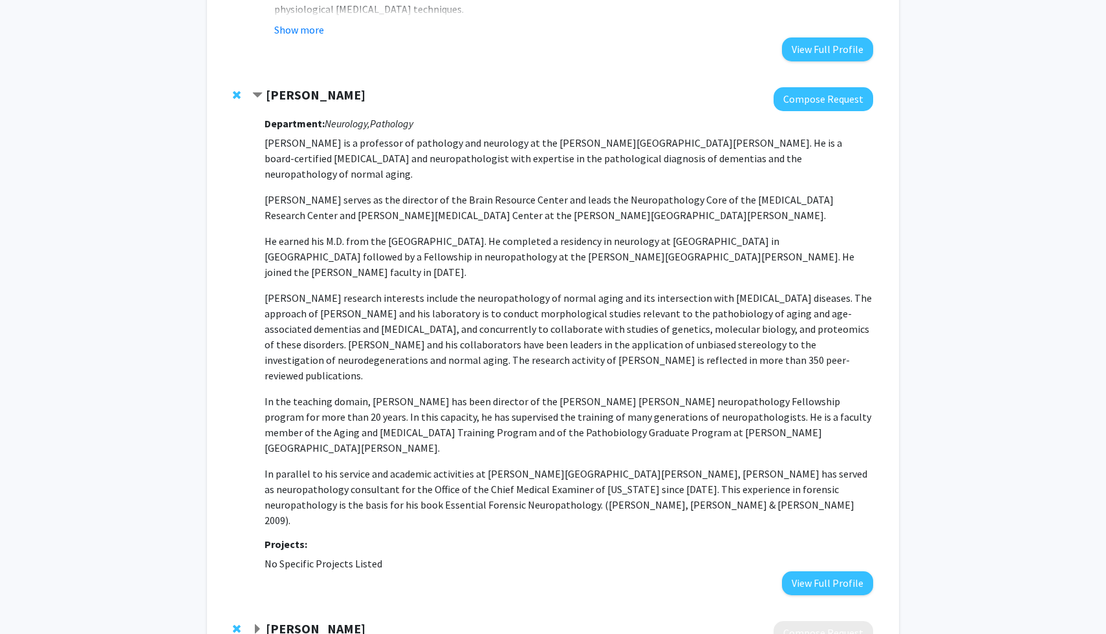
scroll to position [1379, 0]
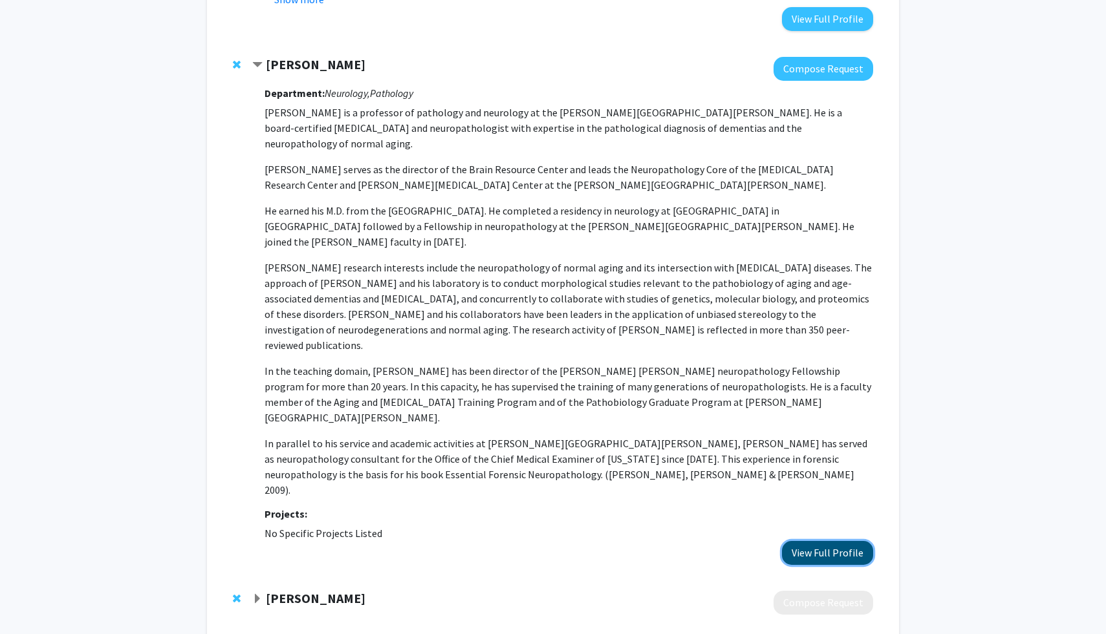
click at [809, 541] on button "View Full Profile" at bounding box center [827, 553] width 91 height 24
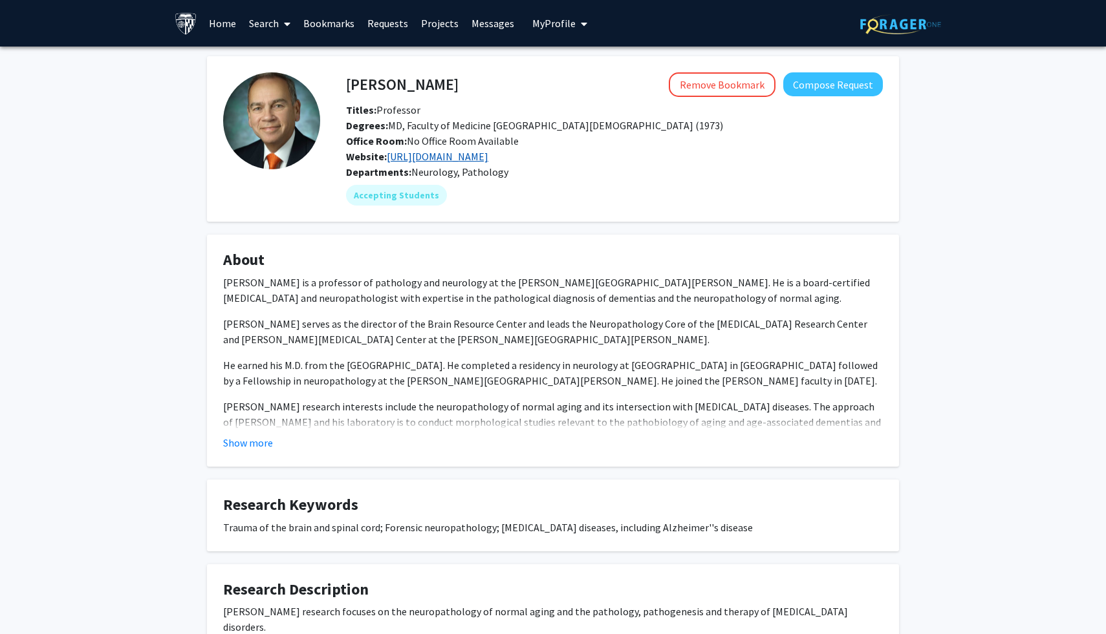
click at [488, 163] on link "http://www.hopkinsmedicine.org/neurology_neurosurgery/research/labs/udall_cente…" at bounding box center [438, 156] width 102 height 13
